Goal: Find specific page/section: Find specific page/section

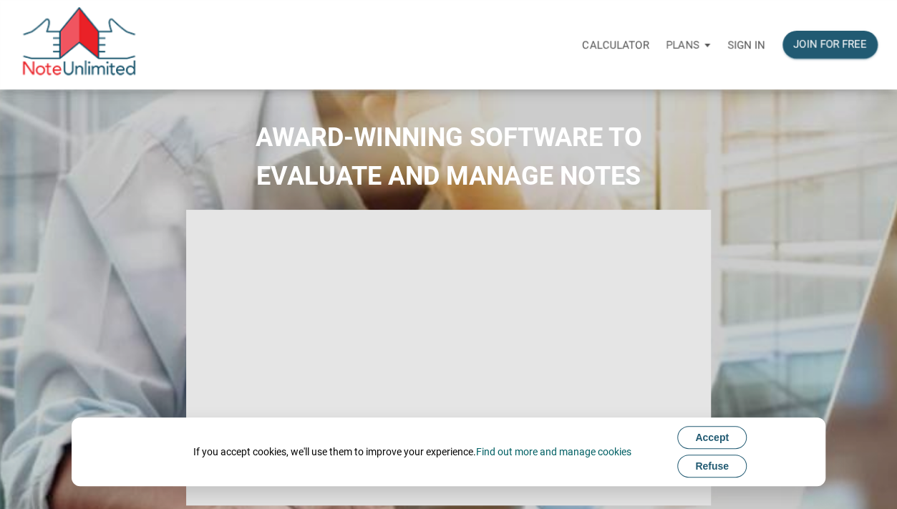
click at [704, 469] on span "Refuse" at bounding box center [712, 465] width 34 height 11
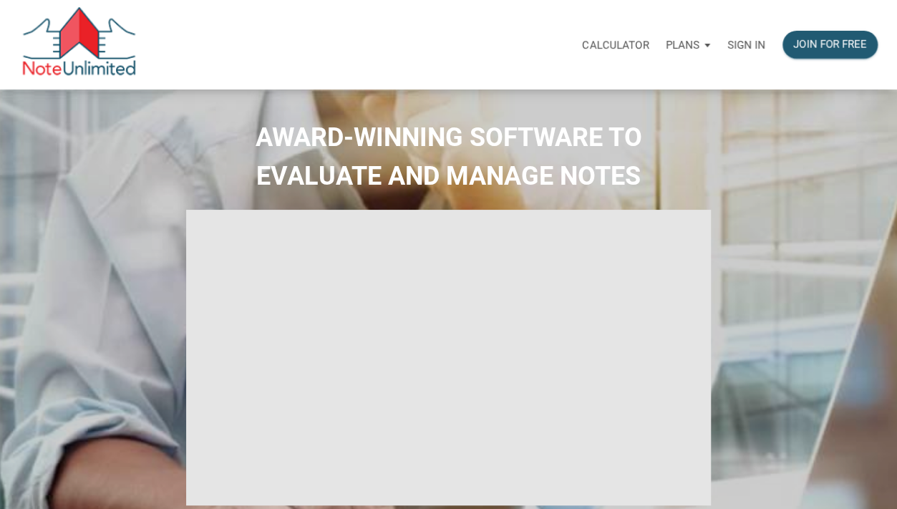
click at [751, 45] on p "Sign in" at bounding box center [746, 45] width 38 height 13
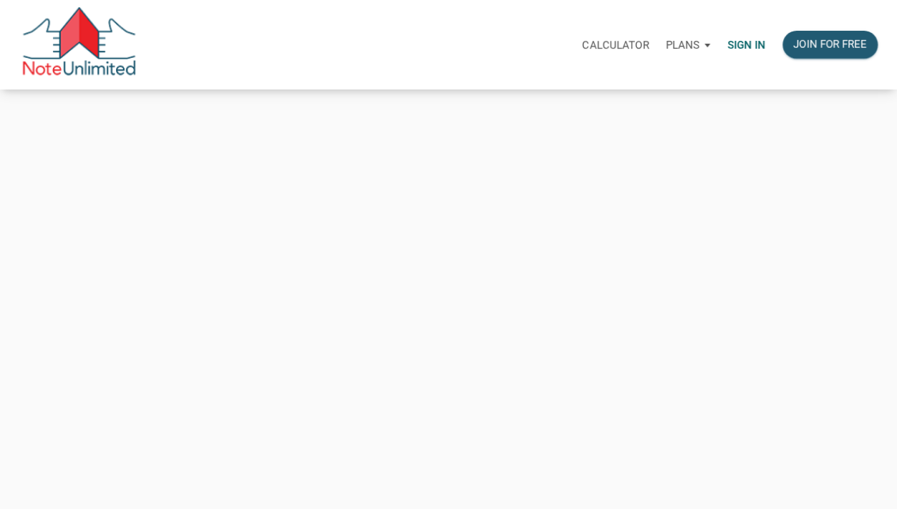
type input "[PERSON_NAME][EMAIL_ADDRESS][PERSON_NAME][DOMAIN_NAME]"
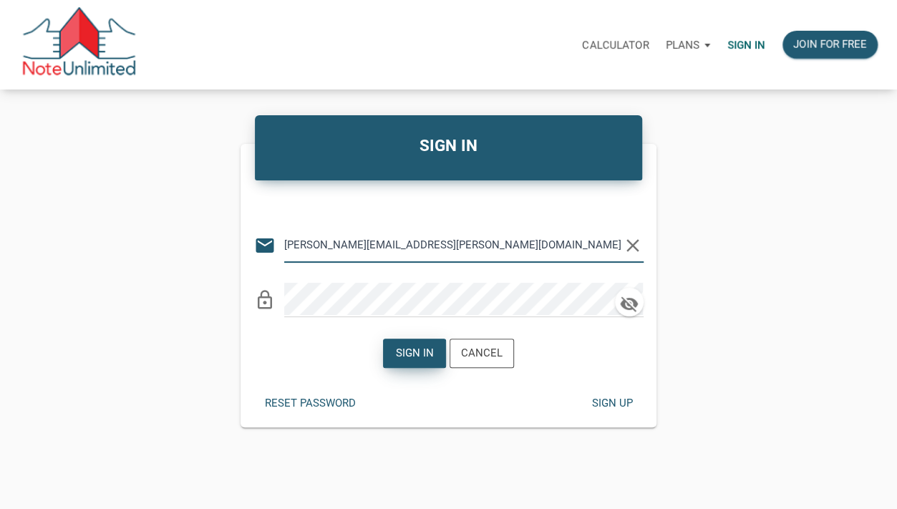
click at [416, 356] on div "Sign in" at bounding box center [415, 353] width 38 height 16
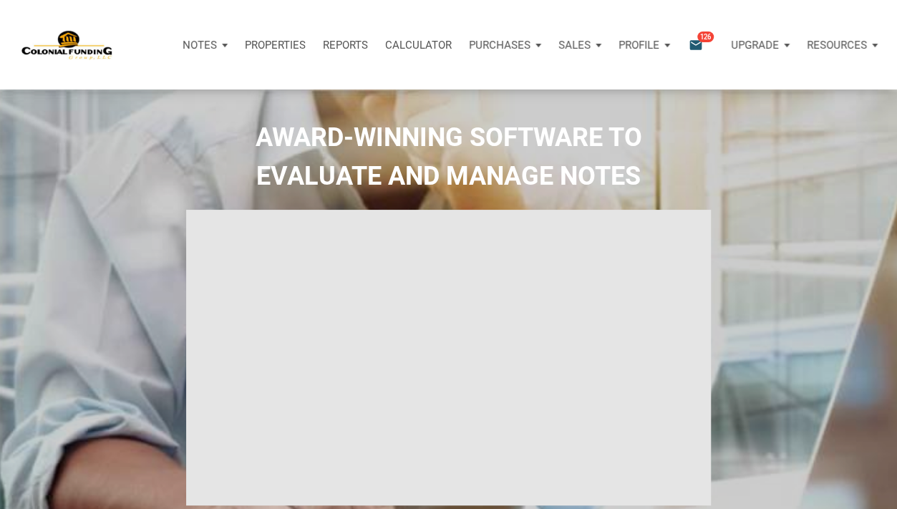
type input "Introduction to new features"
select select
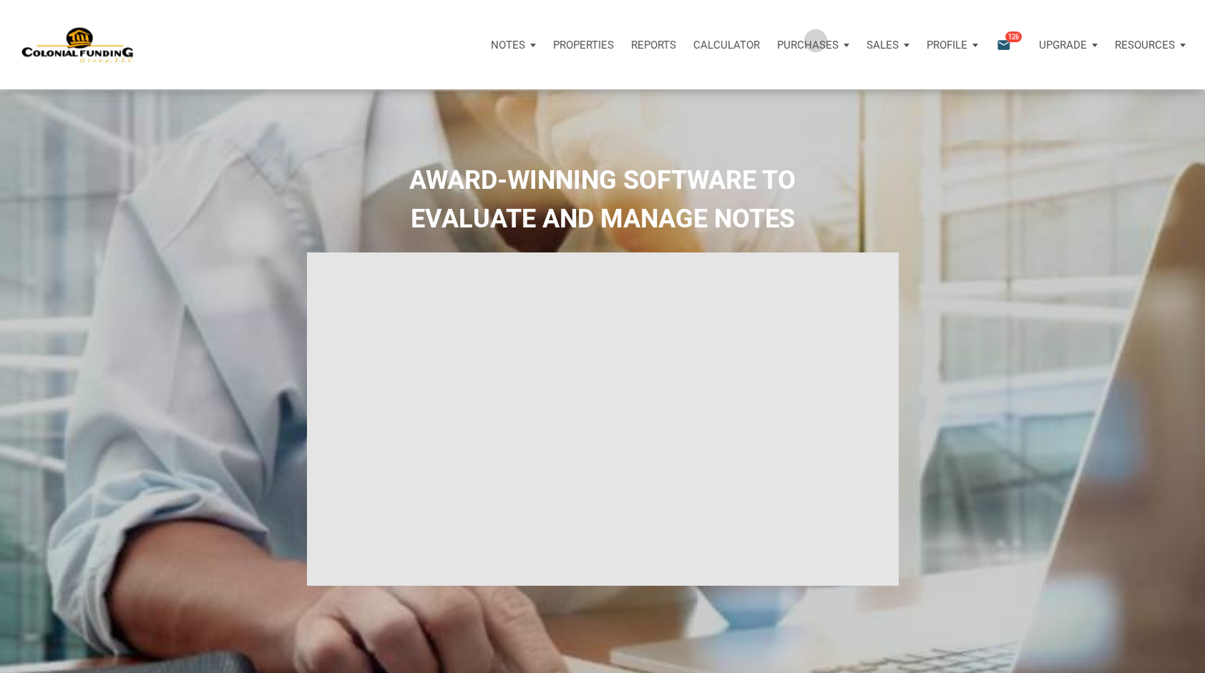
click at [816, 40] on p "Purchases" at bounding box center [808, 45] width 62 height 13
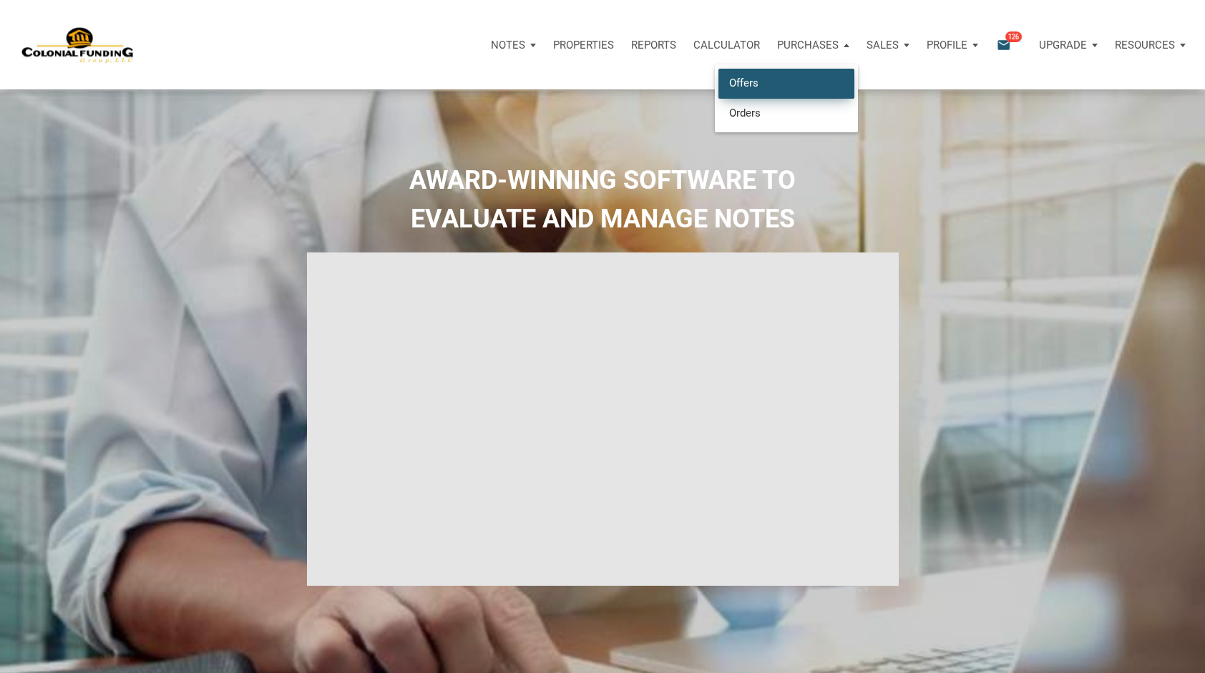
click at [753, 79] on link "Offers" at bounding box center [786, 83] width 136 height 29
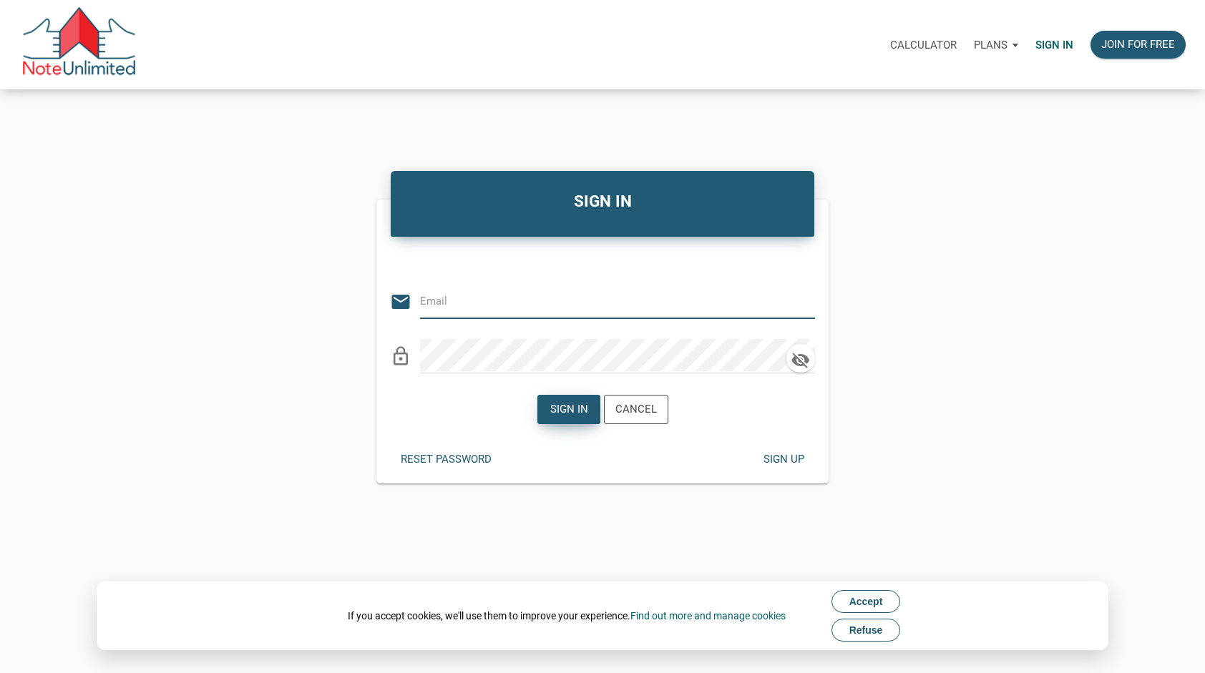
type input "[PERSON_NAME][EMAIL_ADDRESS][PERSON_NAME][DOMAIN_NAME]"
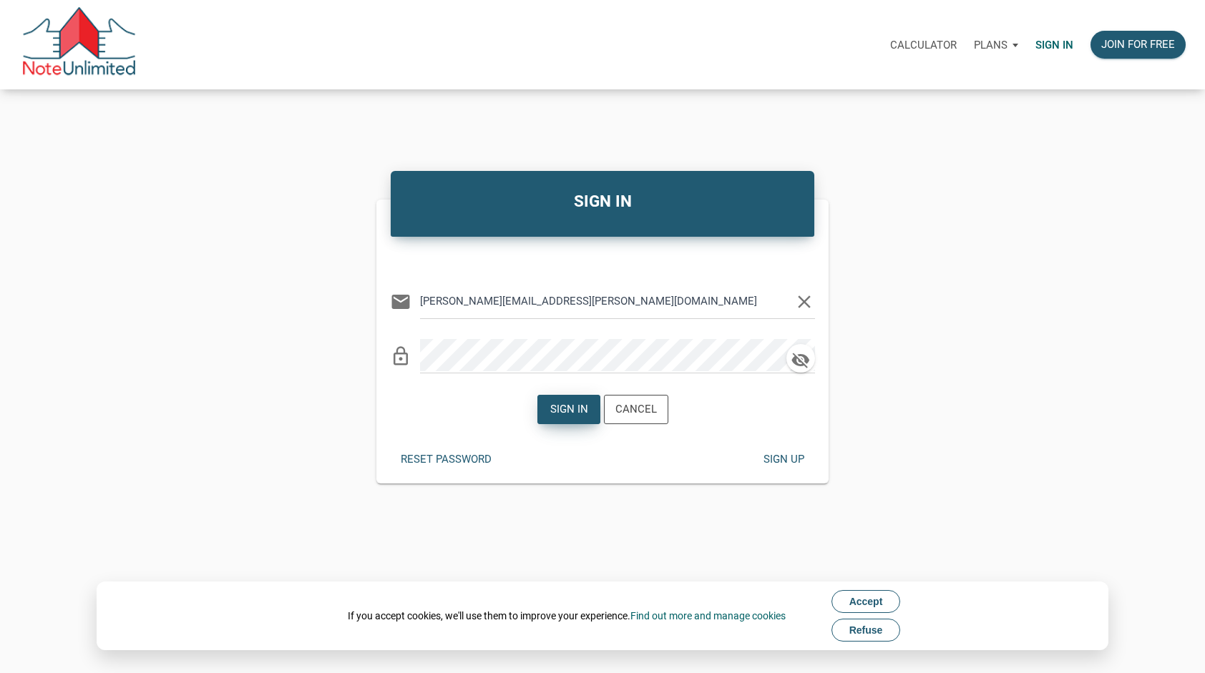
click at [560, 414] on div "Sign in" at bounding box center [569, 409] width 38 height 16
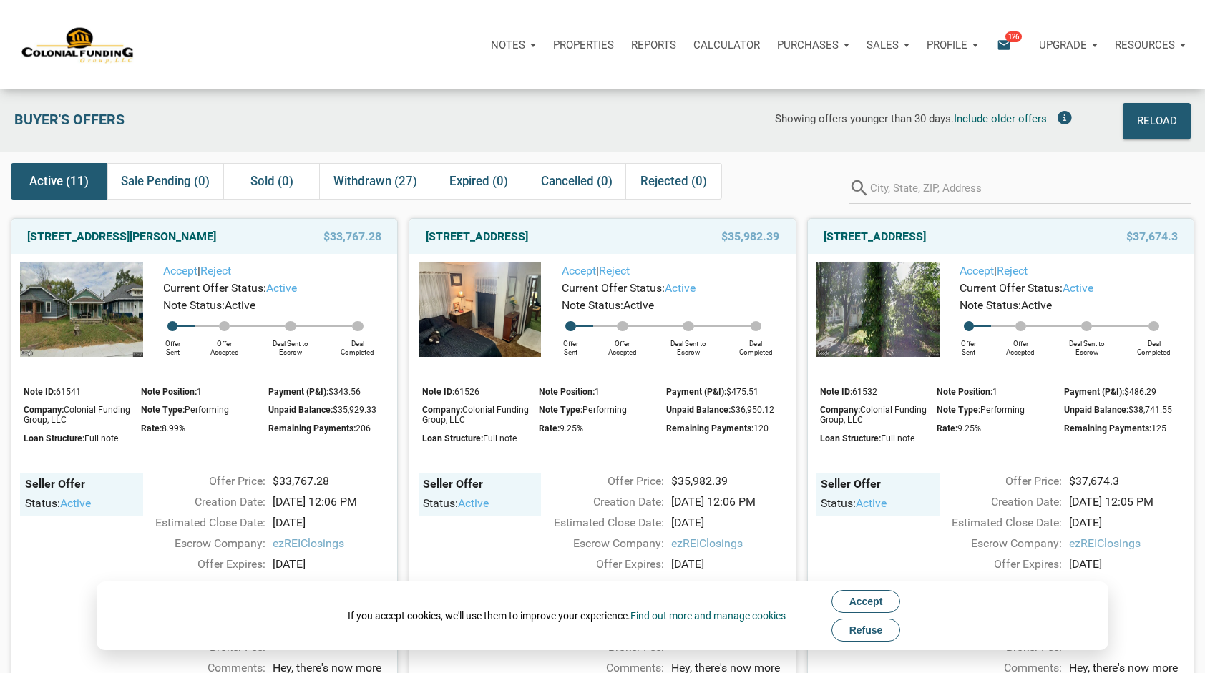
click at [869, 635] on span "Refuse" at bounding box center [866, 630] width 34 height 11
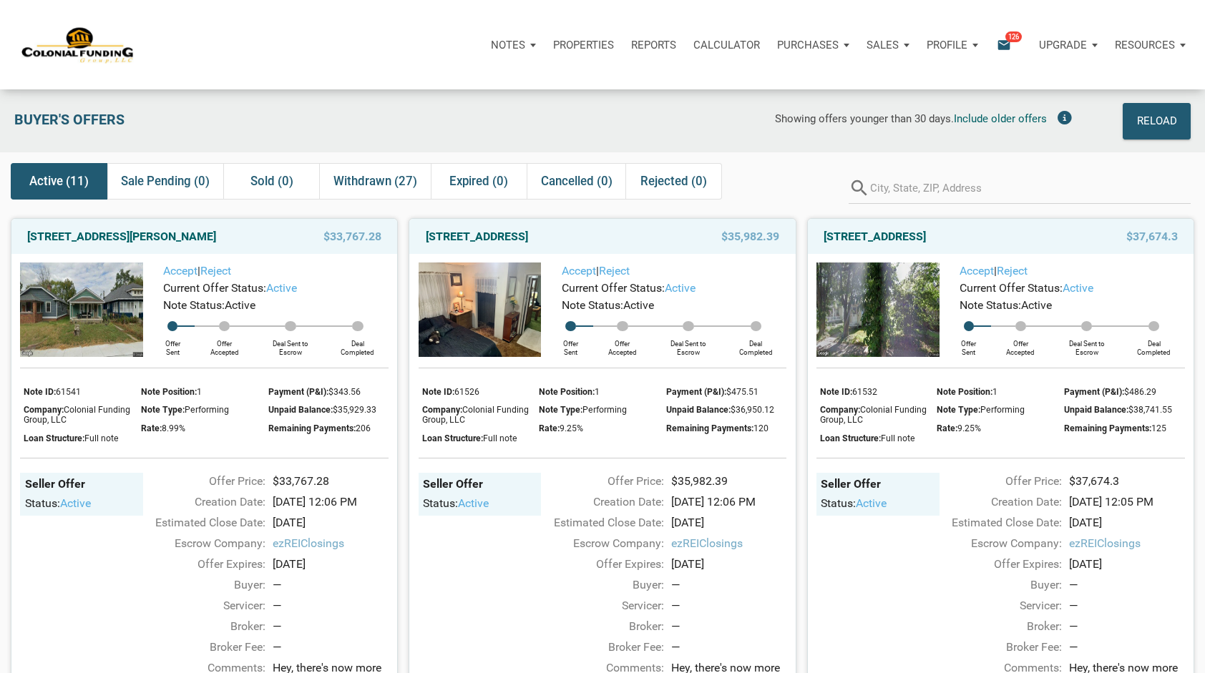
click at [530, 40] on div "Notes" at bounding box center [513, 45] width 62 height 43
click at [469, 82] on link "Dashboard" at bounding box center [473, 83] width 136 height 29
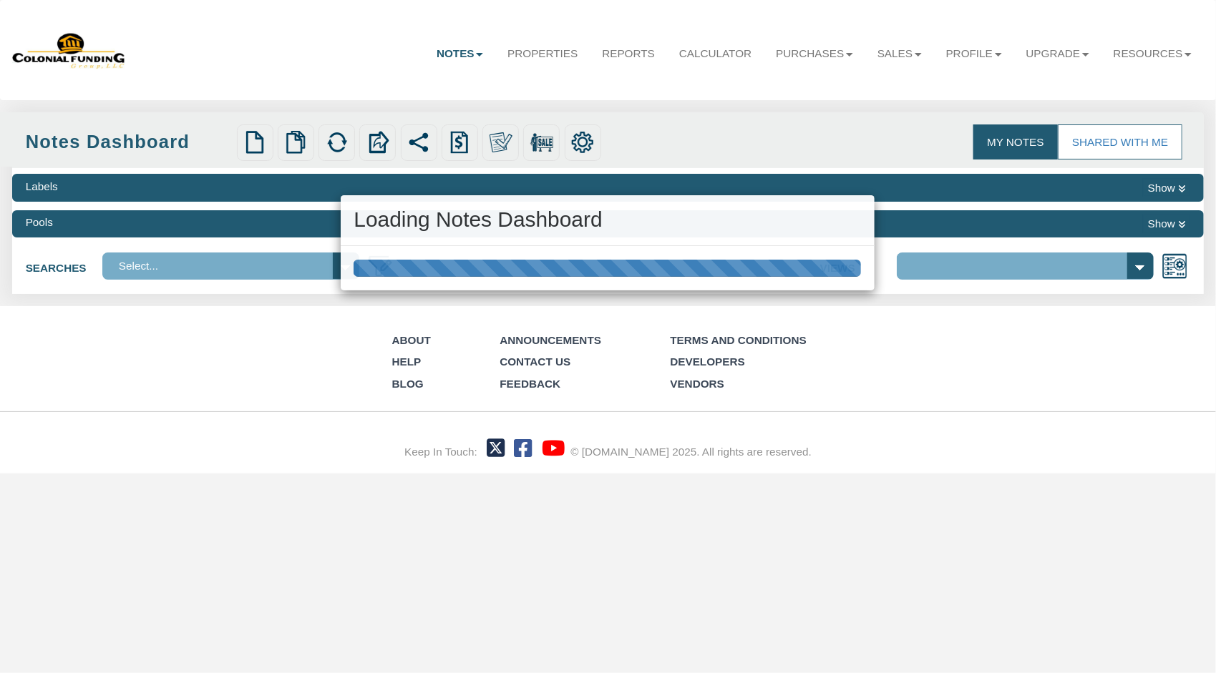
select select "316"
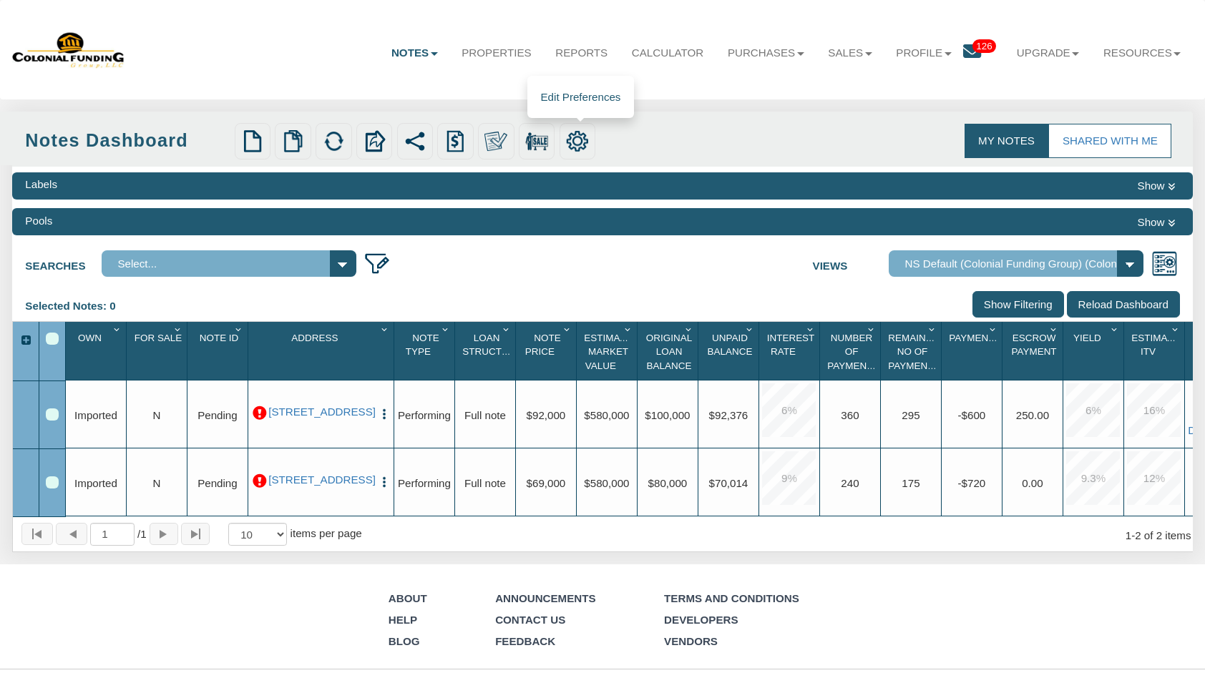
click at [589, 142] on img at bounding box center [577, 141] width 23 height 23
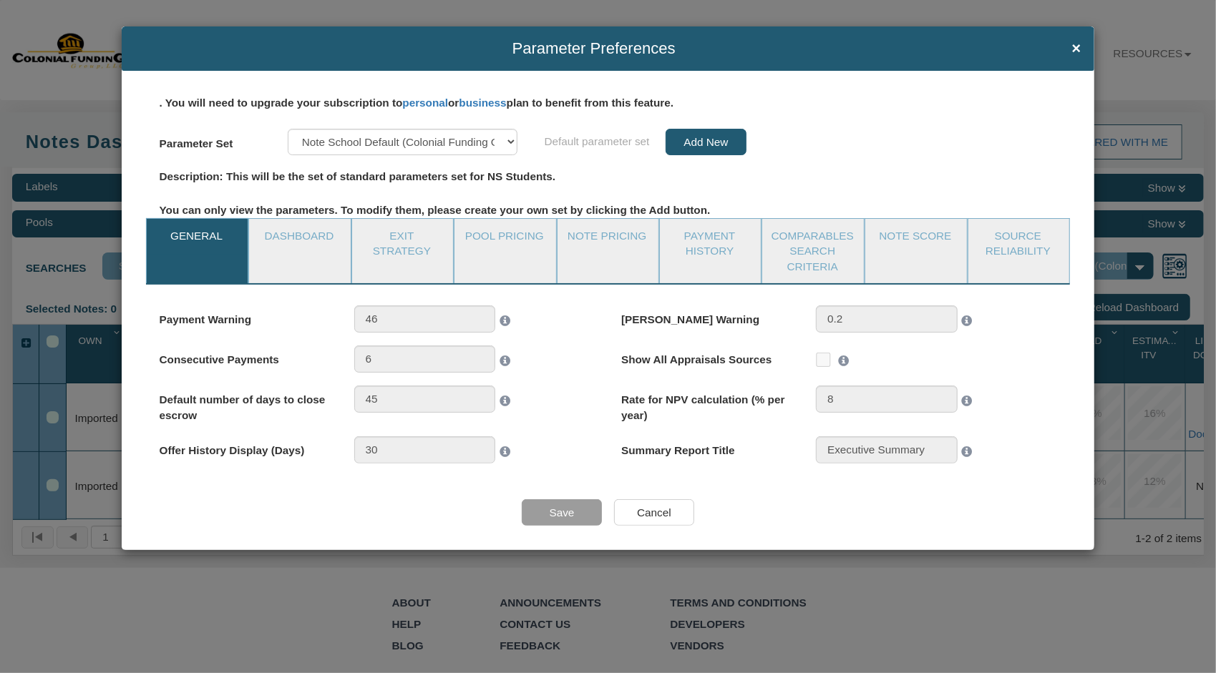
select select "object:971"
click at [1072, 48] on span "×" at bounding box center [1076, 48] width 9 height 17
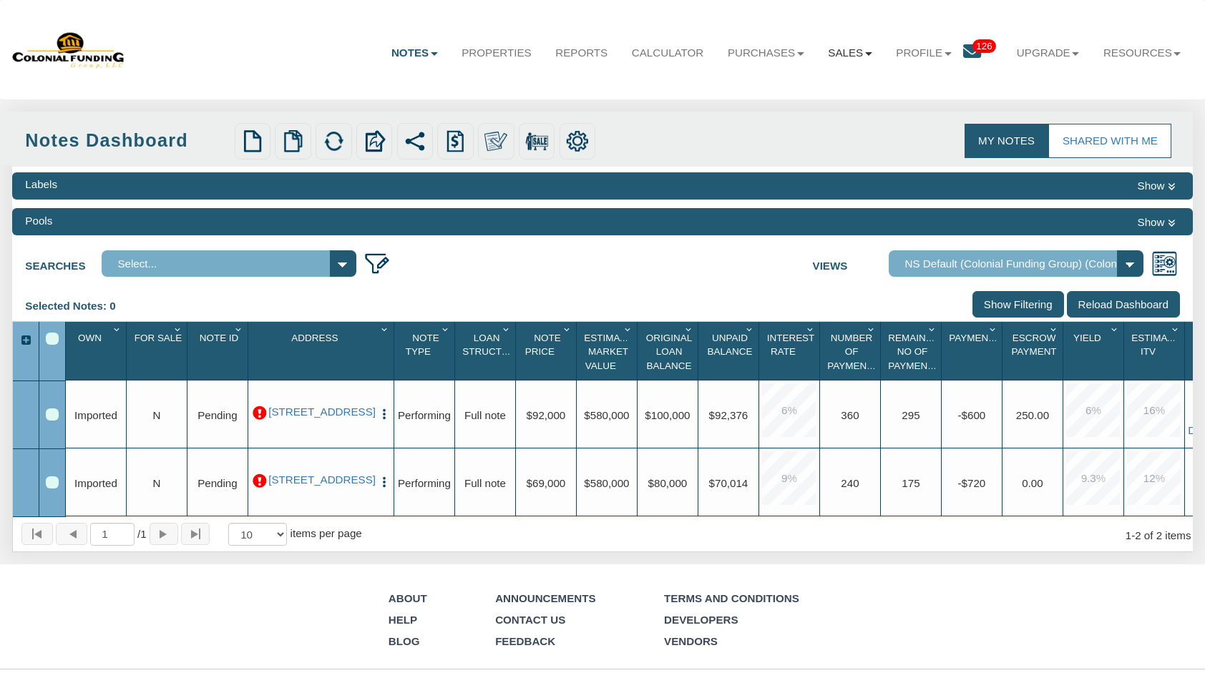
click at [839, 53] on link "Sales" at bounding box center [850, 53] width 68 height 39
click at [766, 89] on link "Offers" at bounding box center [814, 88] width 140 height 21
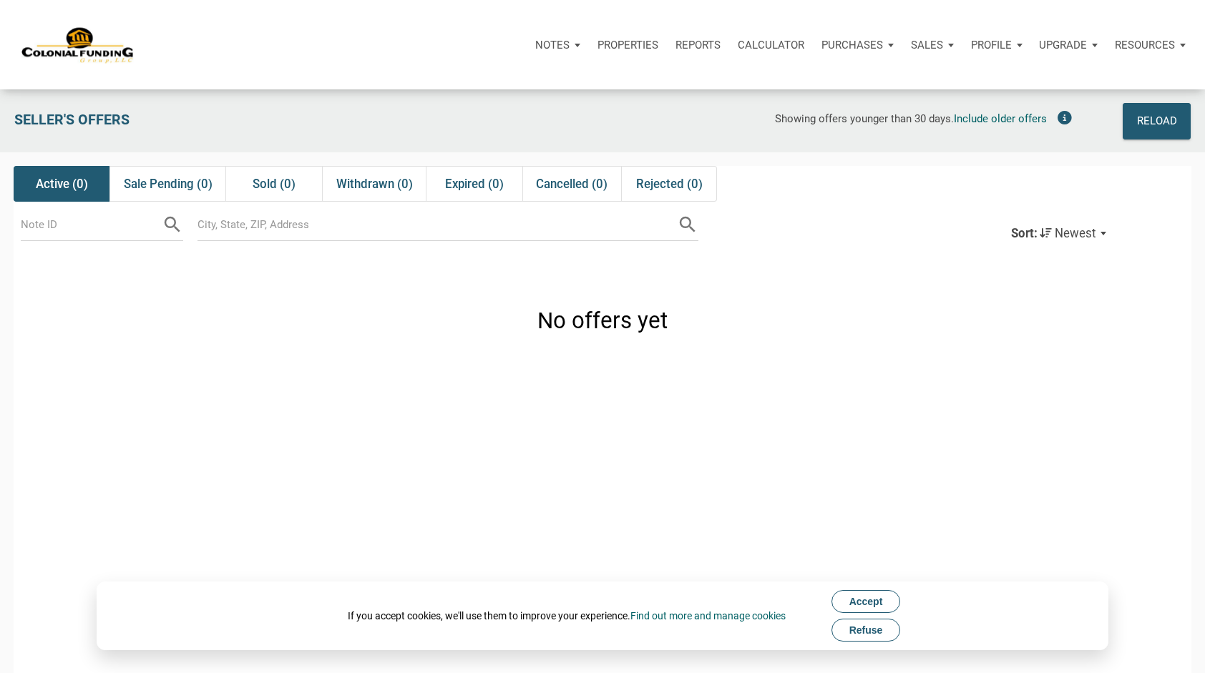
click at [879, 627] on span "Refuse" at bounding box center [866, 630] width 34 height 11
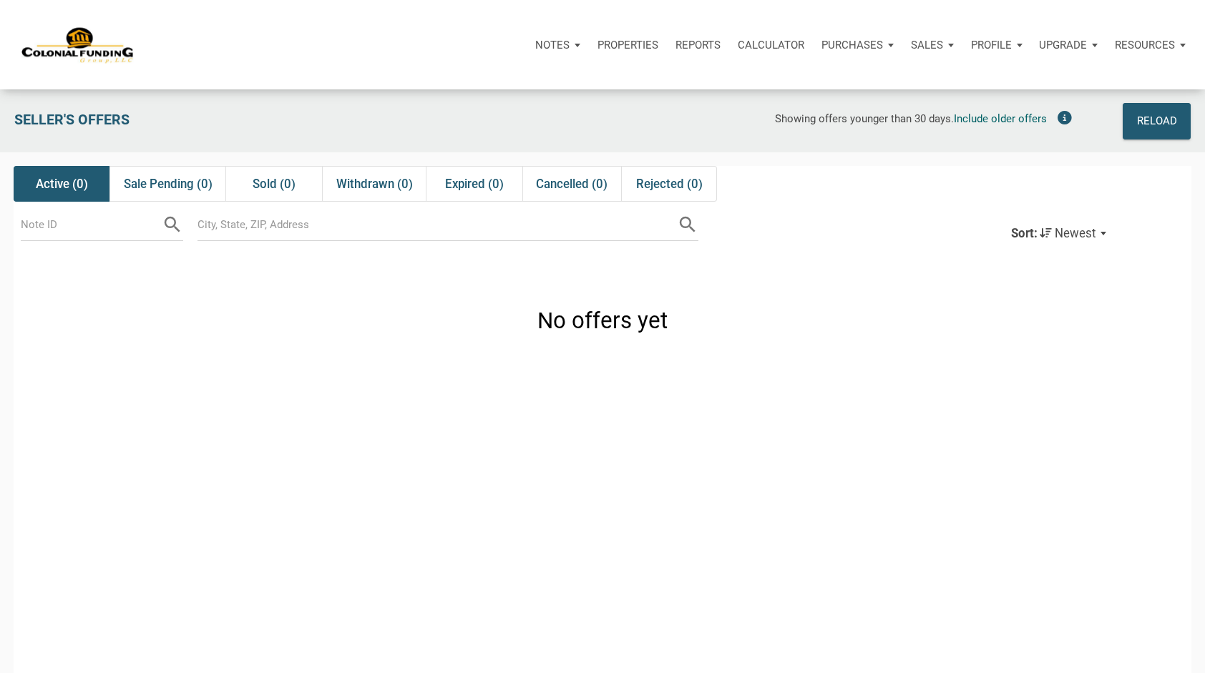
click at [864, 42] on p "Purchases" at bounding box center [853, 45] width 62 height 13
click at [791, 79] on link "Offers" at bounding box center [831, 83] width 136 height 29
